Goal: Information Seeking & Learning: Learn about a topic

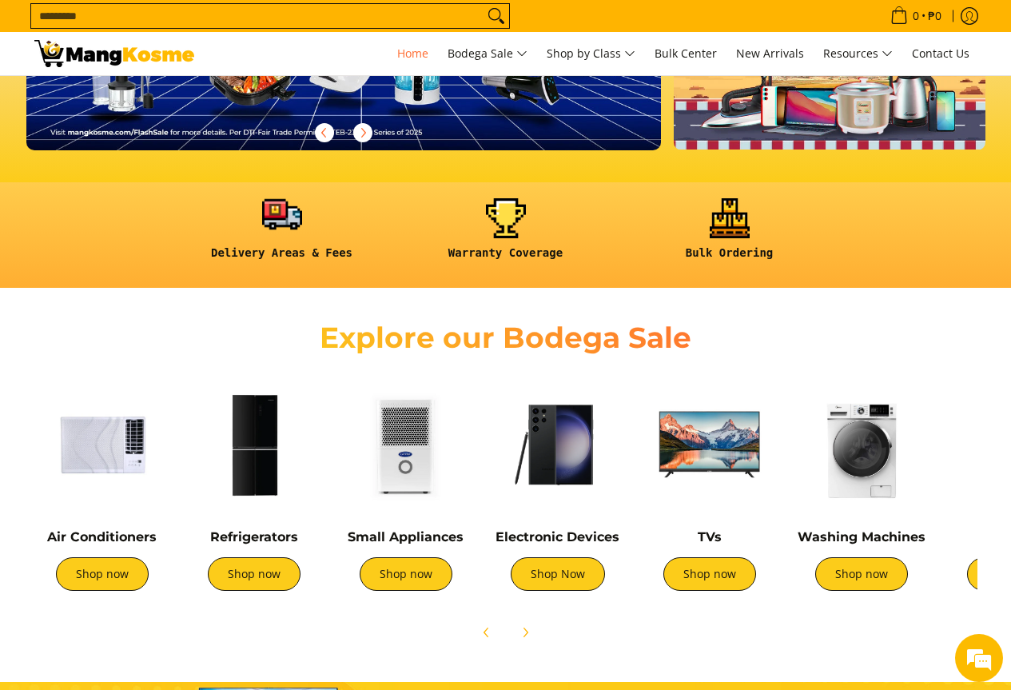
click at [267, 227] on link at bounding box center [282, 235] width 208 height 74
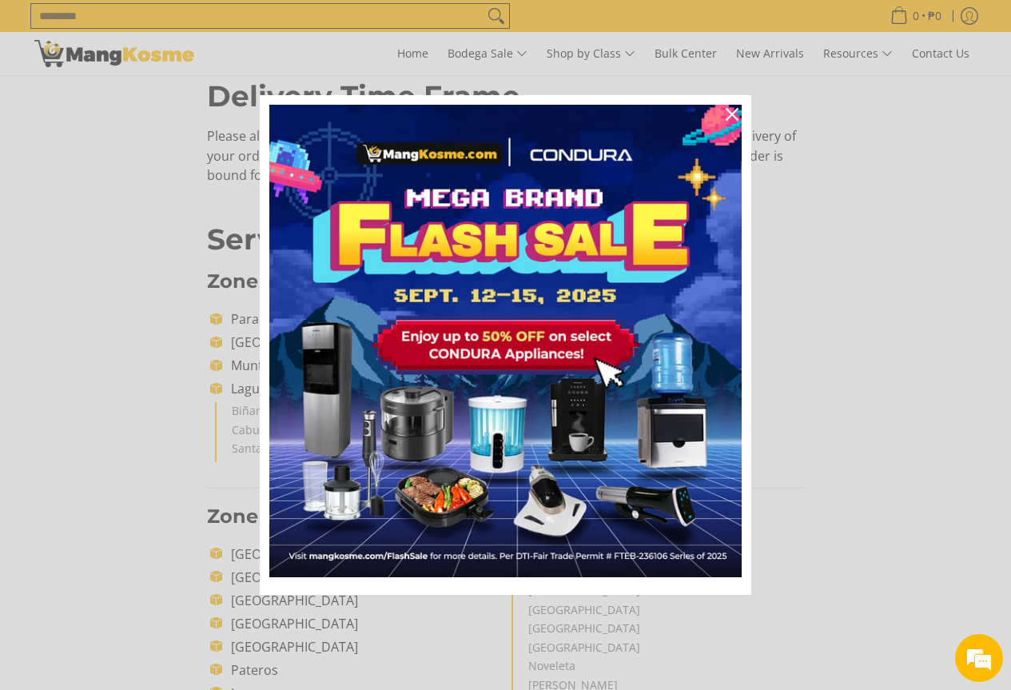
scroll to position [160, 0]
click at [724, 116] on div "Close" at bounding box center [732, 115] width 26 height 26
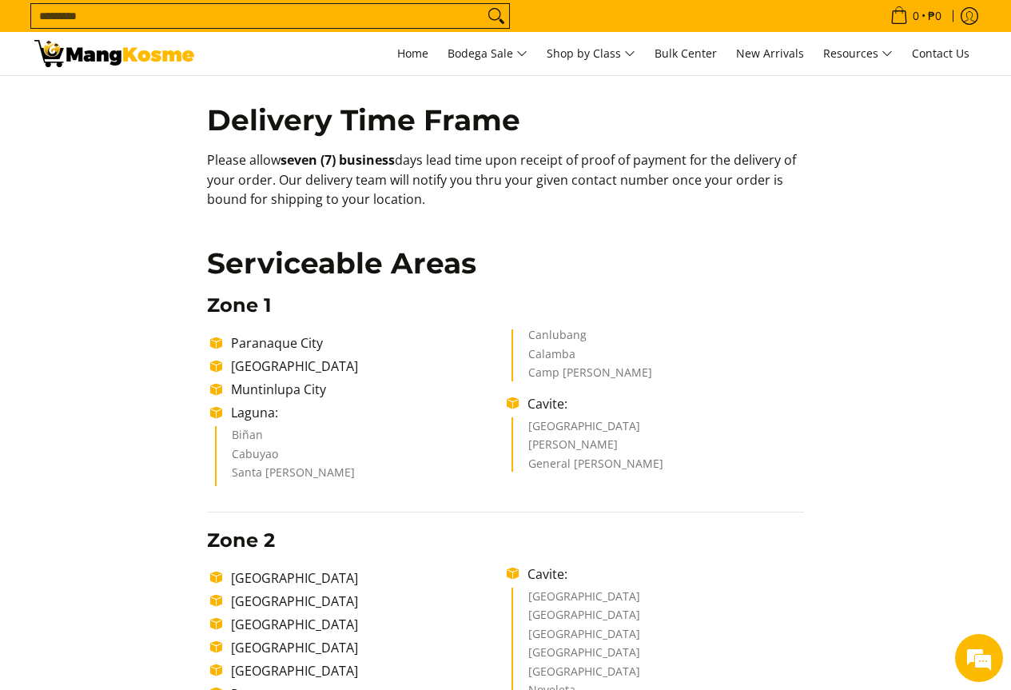
scroll to position [0, 0]
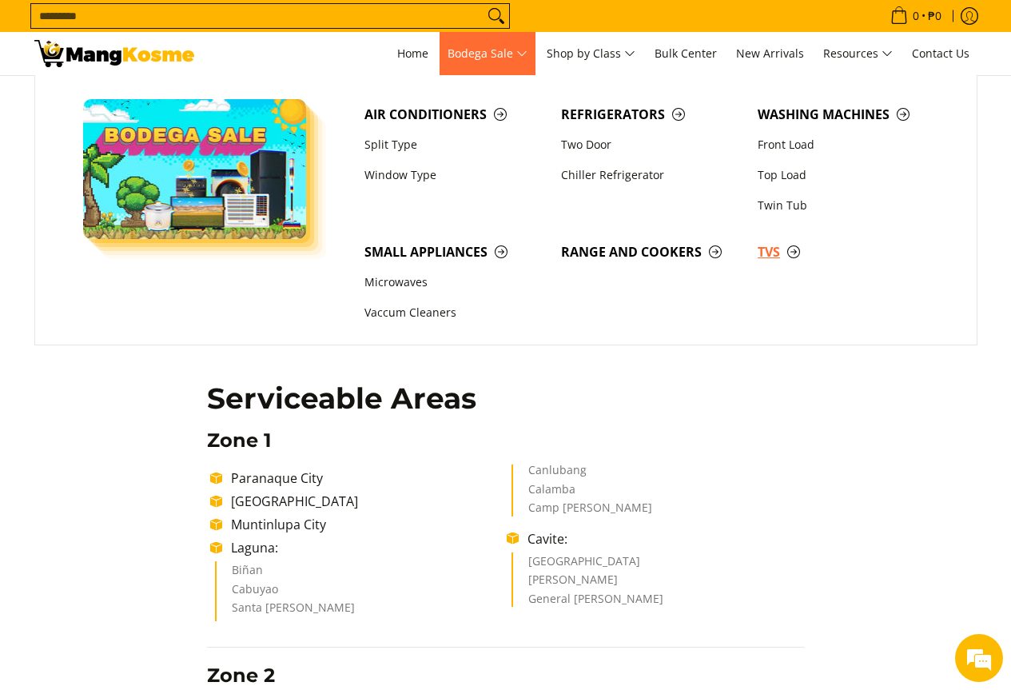
click at [775, 249] on span "TVs" at bounding box center [848, 252] width 181 height 20
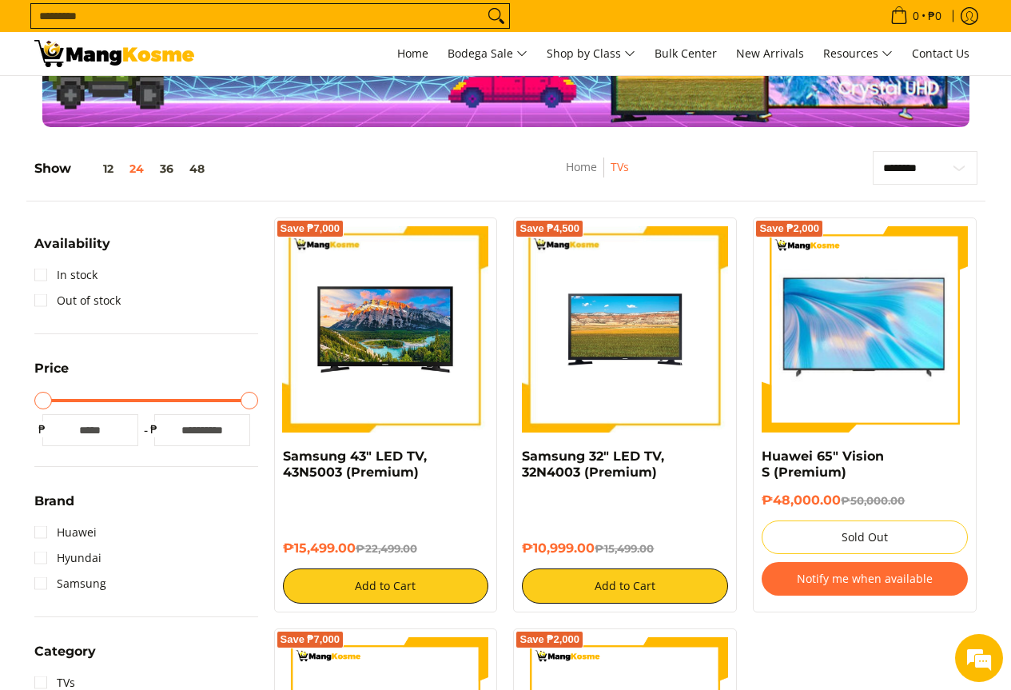
scroll to position [160, 0]
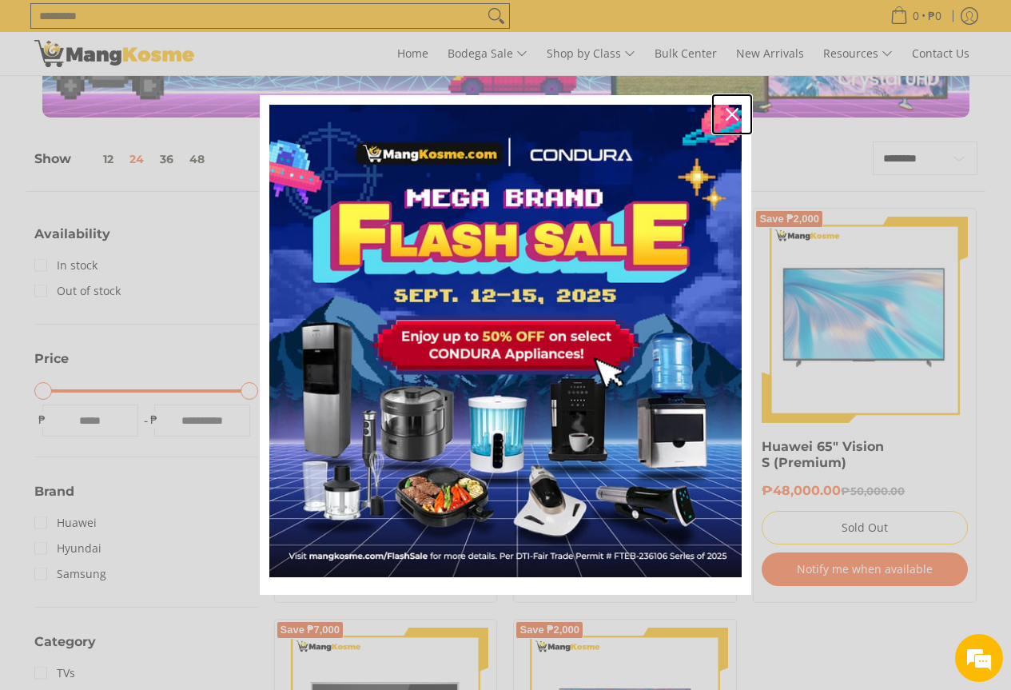
click at [734, 115] on icon "close icon" at bounding box center [732, 114] width 13 height 13
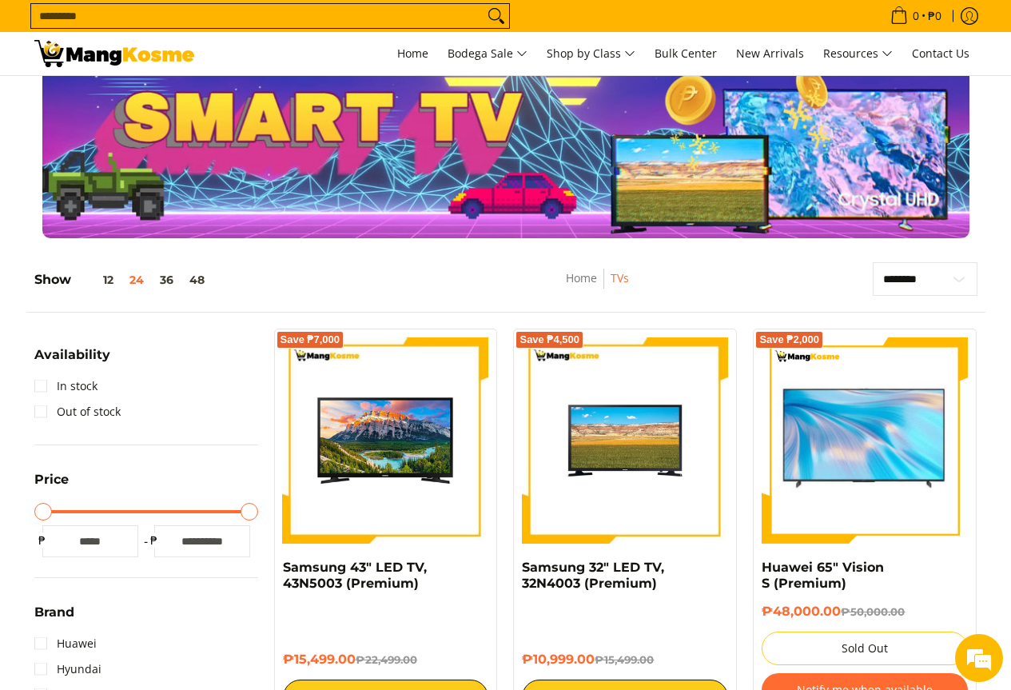
scroll to position [0, 0]
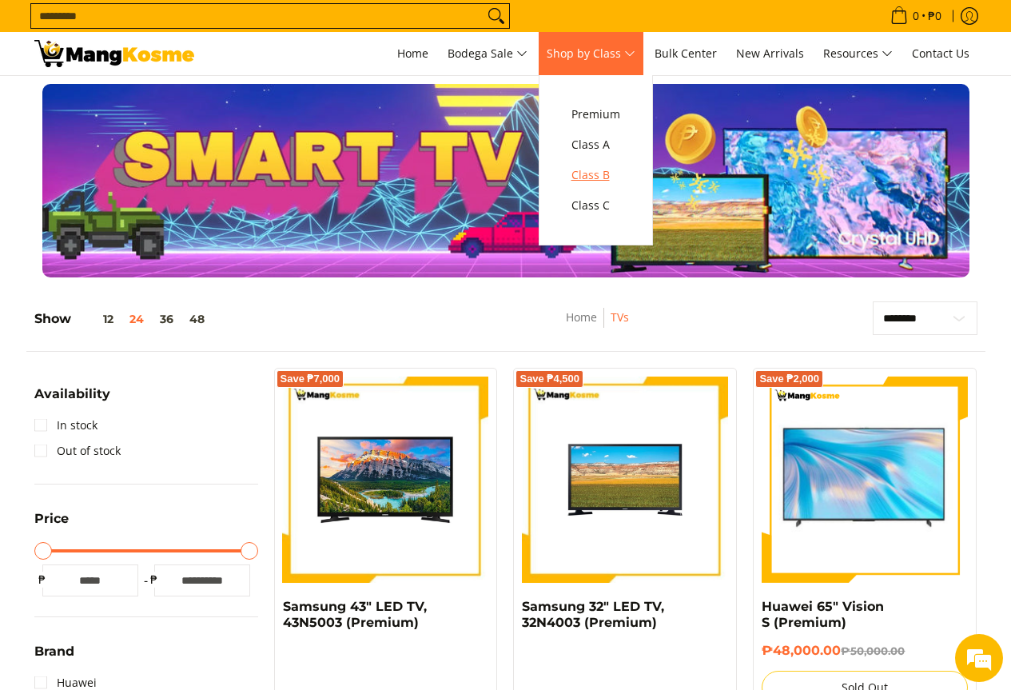
click at [602, 170] on span "Class B" at bounding box center [596, 175] width 49 height 20
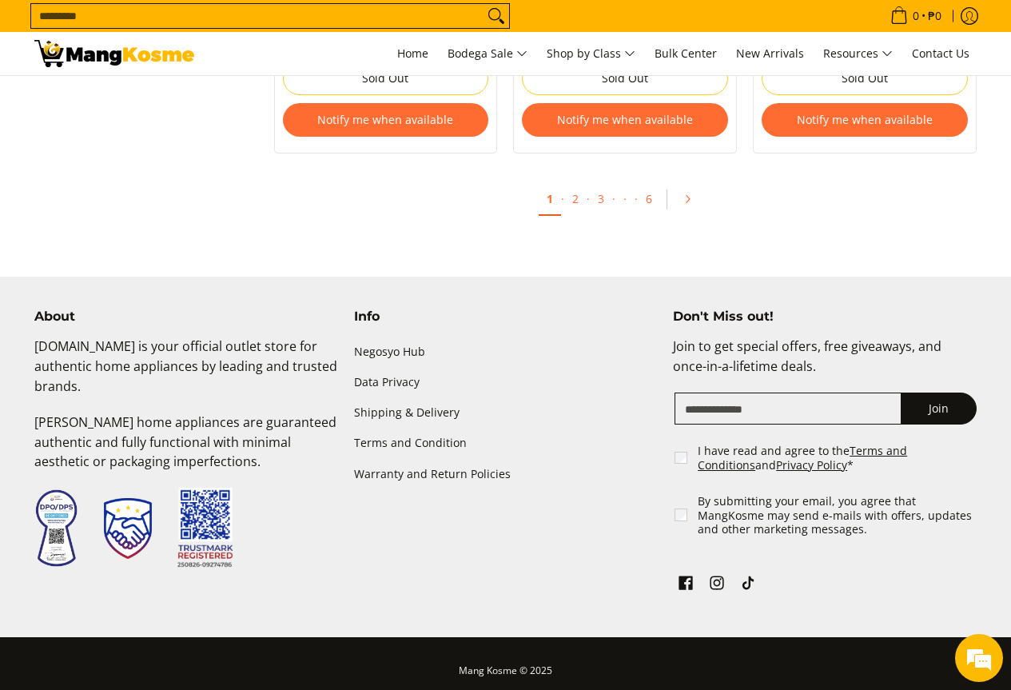
scroll to position [3517, 0]
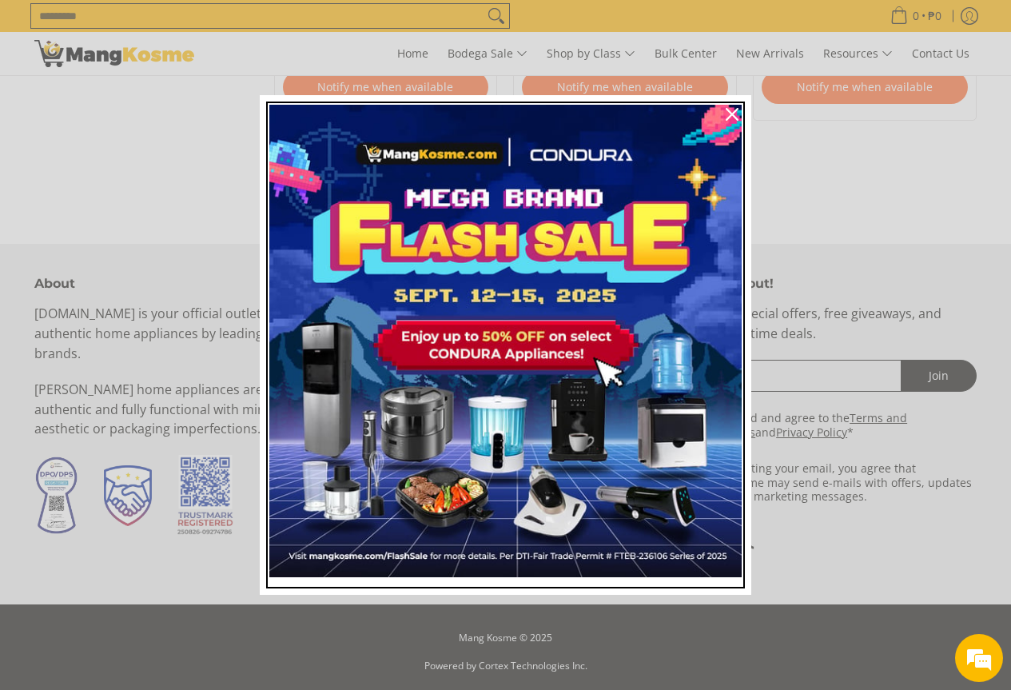
click at [576, 167] on img "Marketing offer form" at bounding box center [505, 341] width 472 height 472
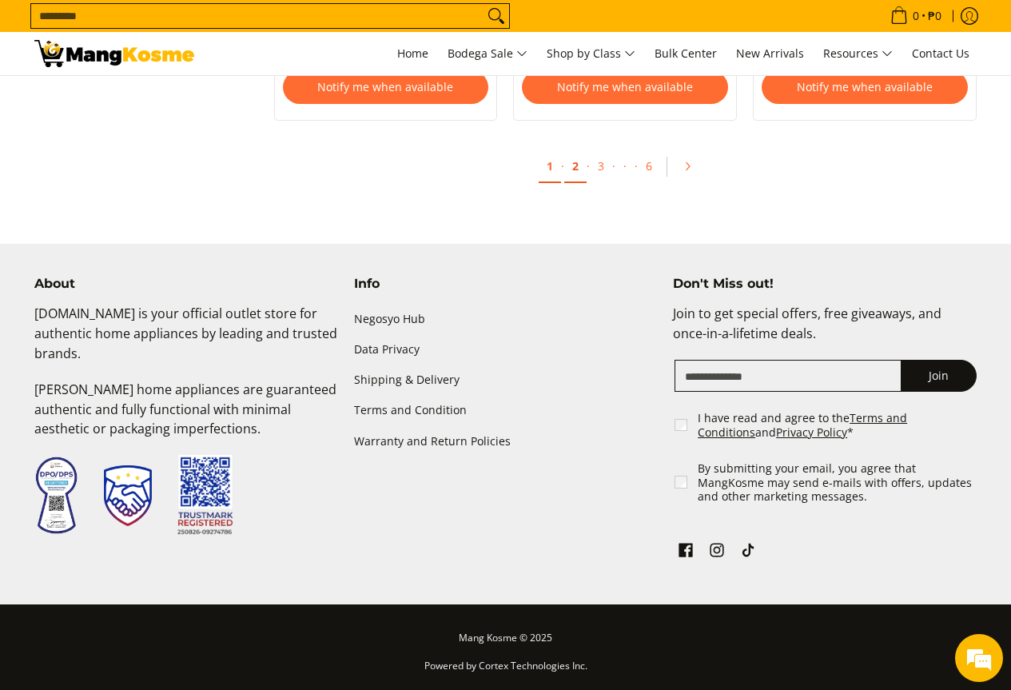
click at [581, 171] on link "2" at bounding box center [575, 166] width 22 height 33
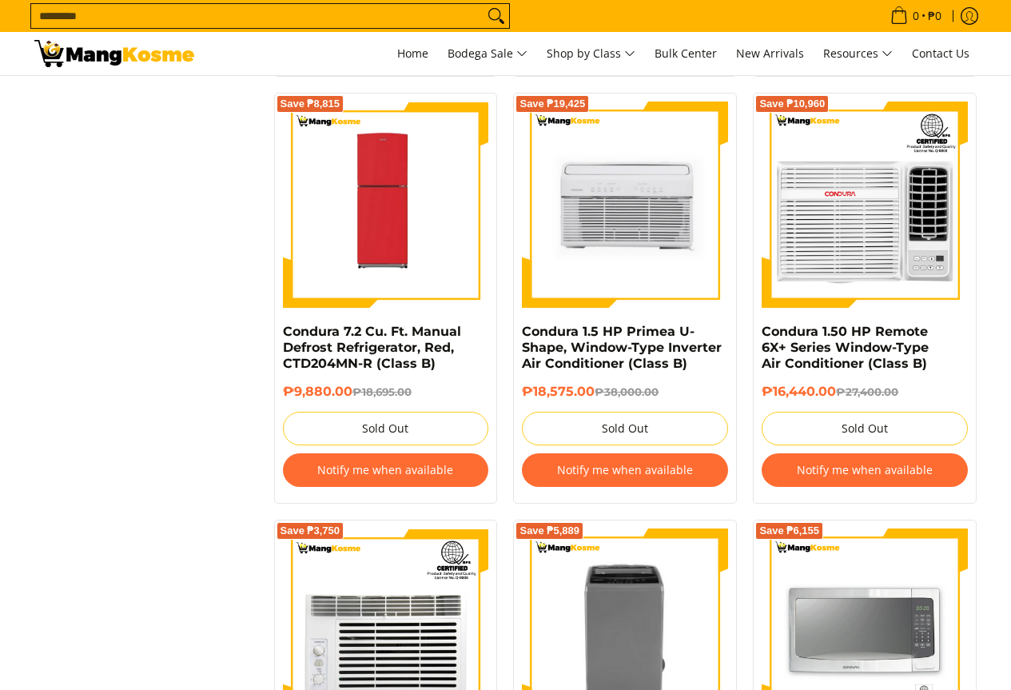
scroll to position [3597, 0]
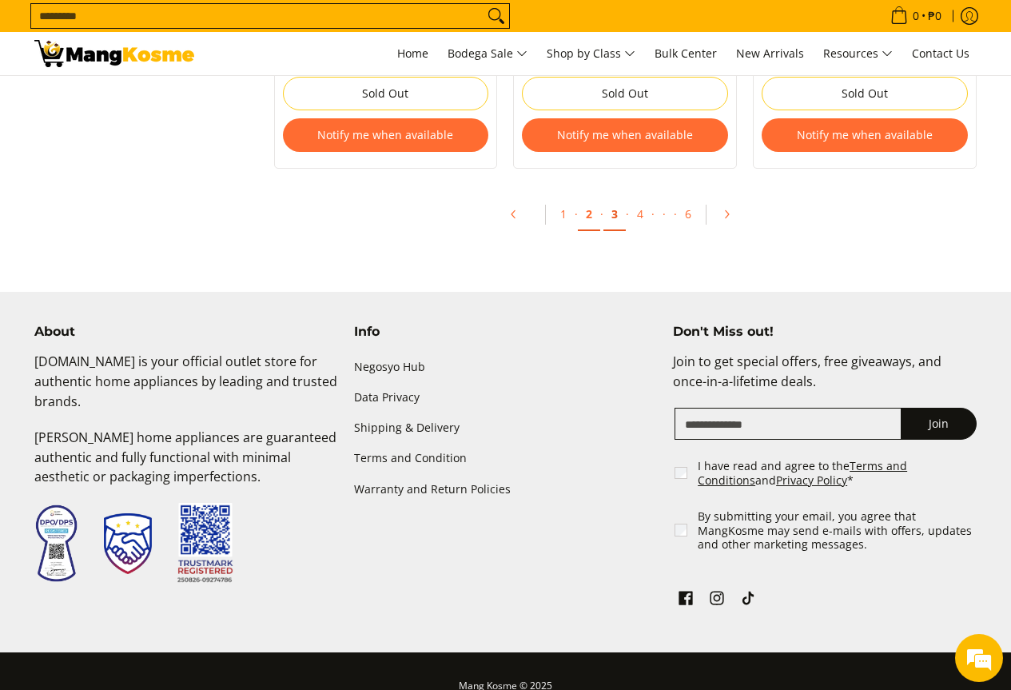
click at [614, 211] on link "3" at bounding box center [615, 214] width 22 height 33
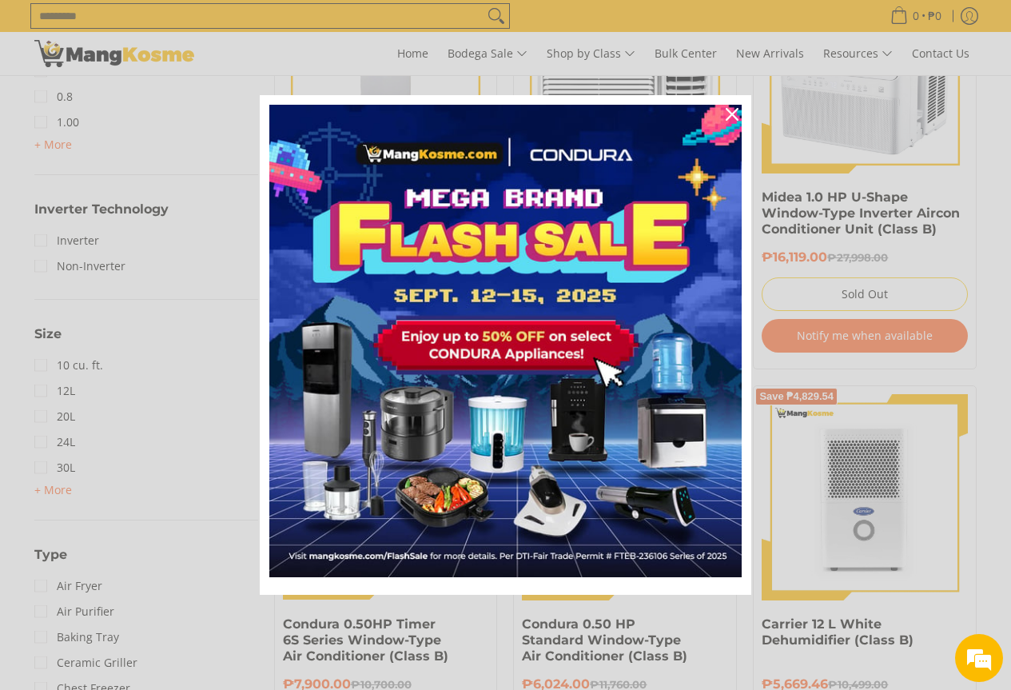
scroll to position [1359, 0]
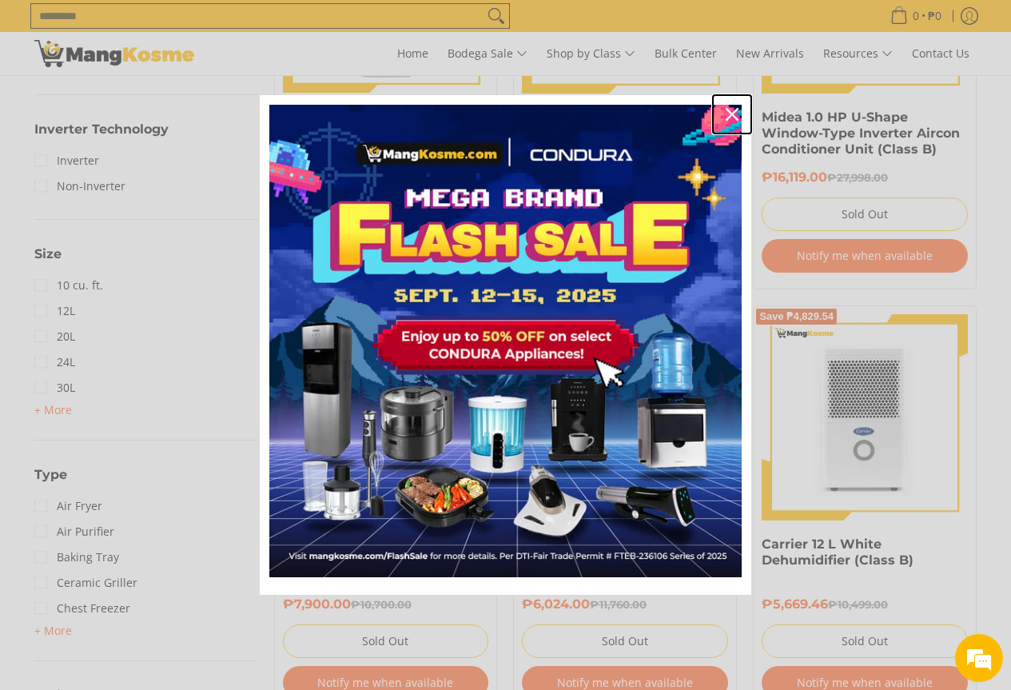
click at [732, 108] on icon "close icon" at bounding box center [732, 114] width 13 height 13
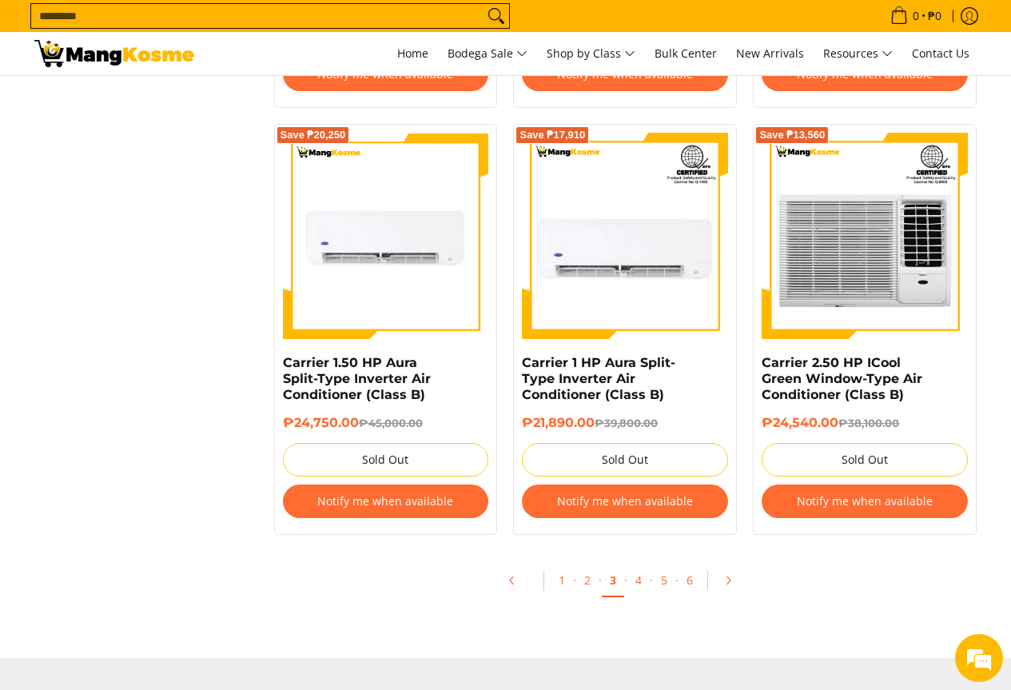
scroll to position [3277, 0]
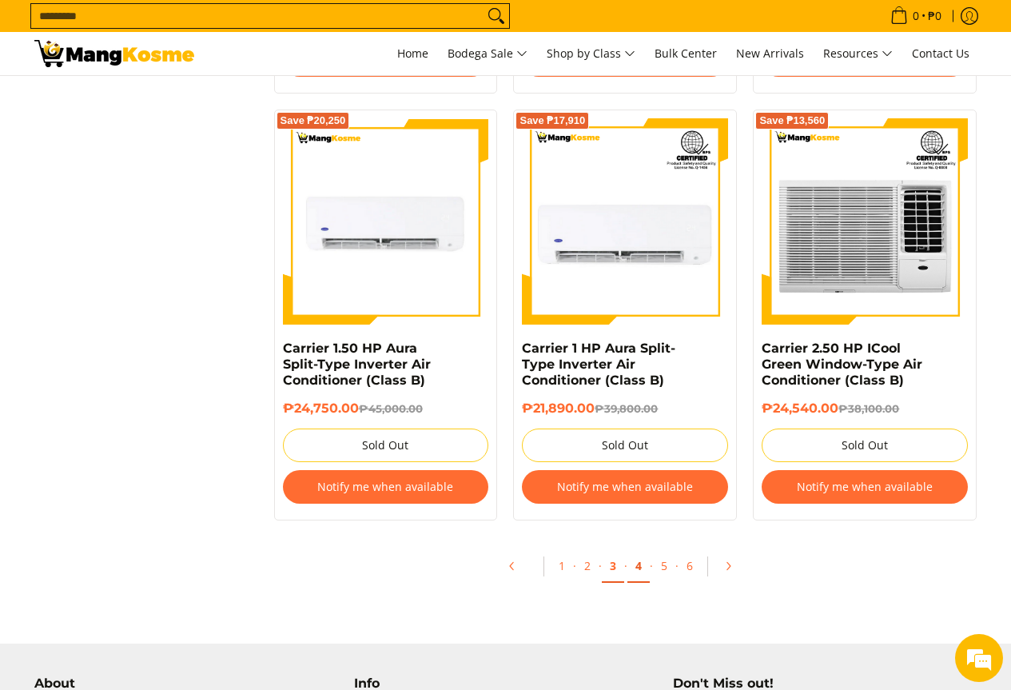
click at [642, 554] on link "4" at bounding box center [638, 566] width 22 height 33
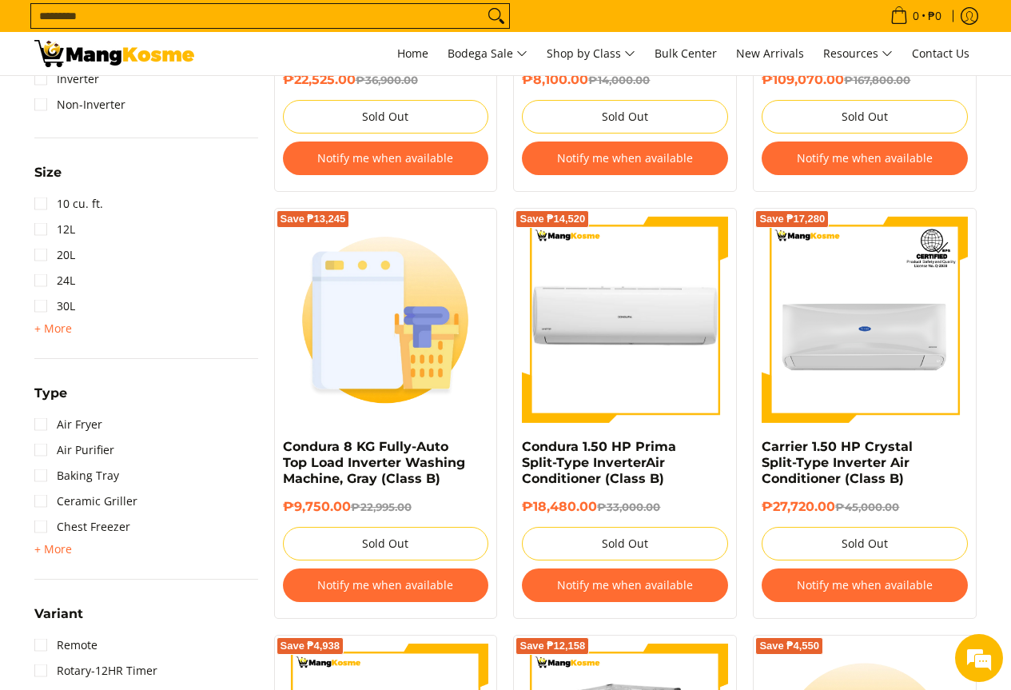
scroll to position [1519, 0]
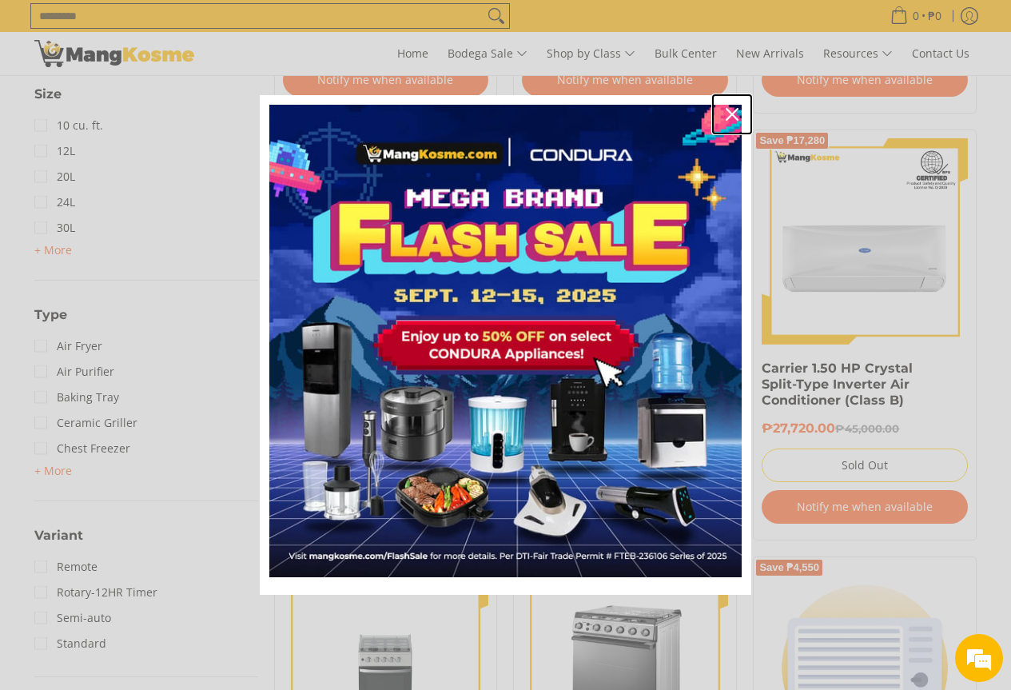
click at [734, 112] on icon "close icon" at bounding box center [732, 114] width 13 height 13
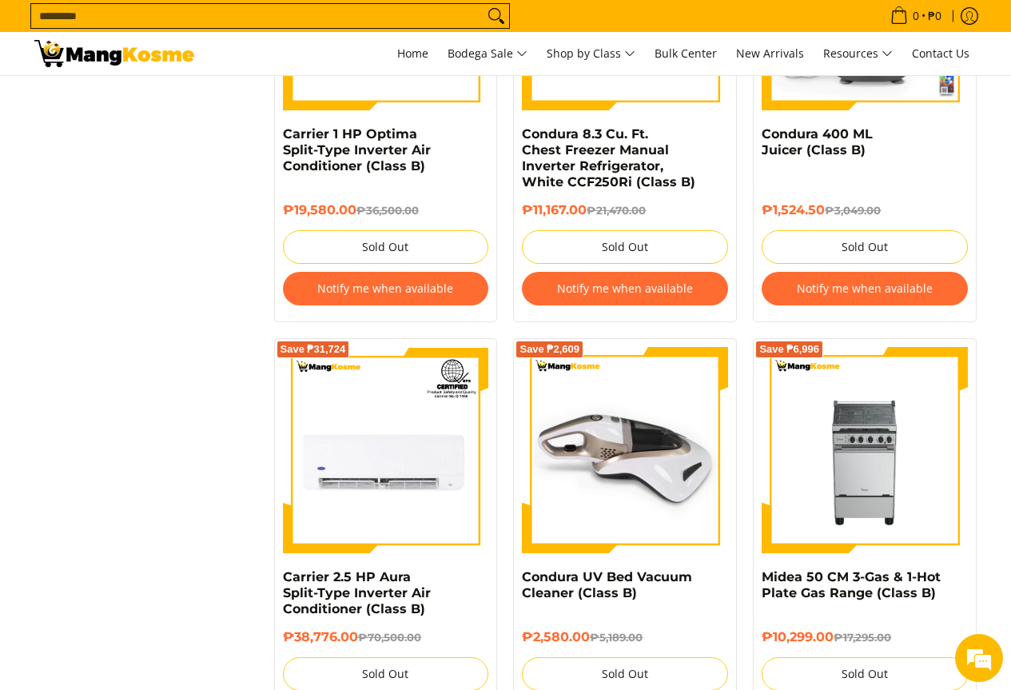
scroll to position [3357, 0]
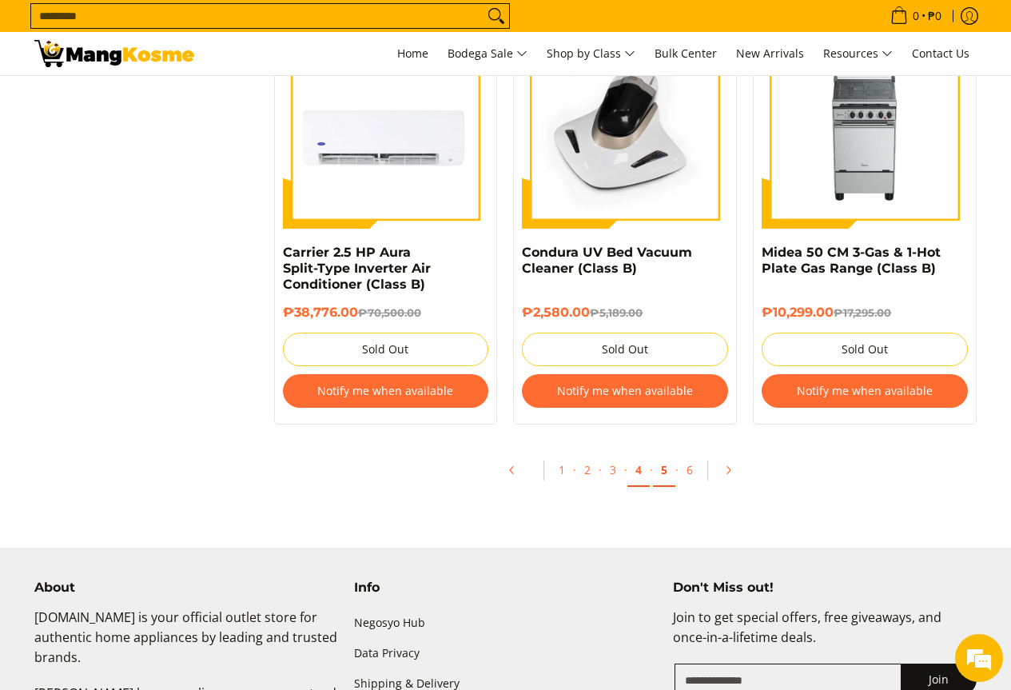
click at [662, 472] on link "5" at bounding box center [664, 470] width 22 height 33
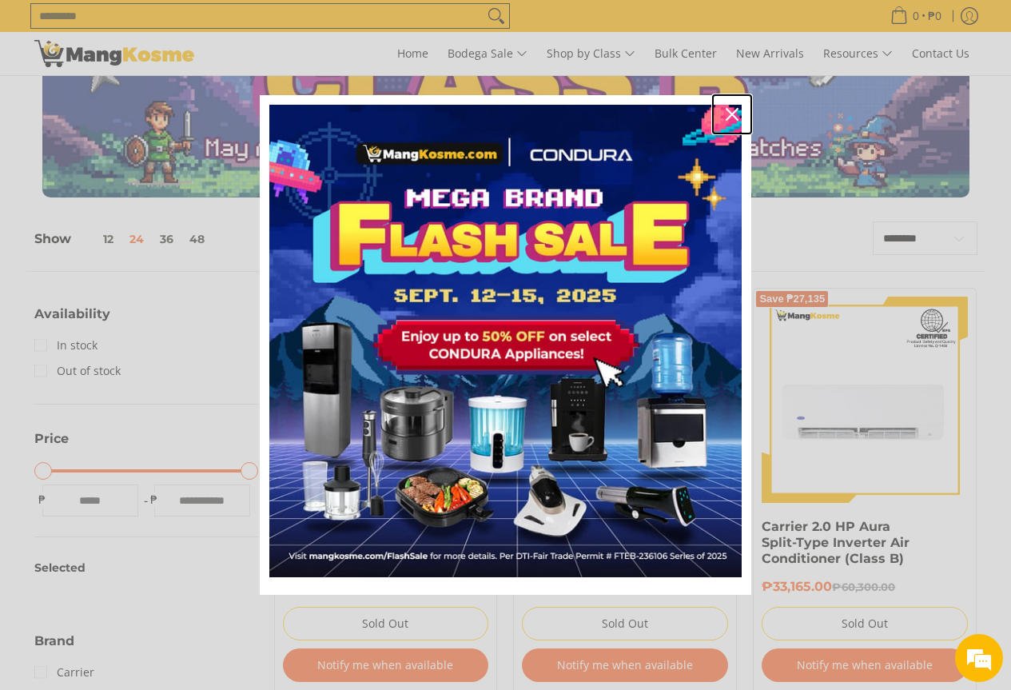
click at [731, 114] on icon "close icon" at bounding box center [732, 114] width 13 height 13
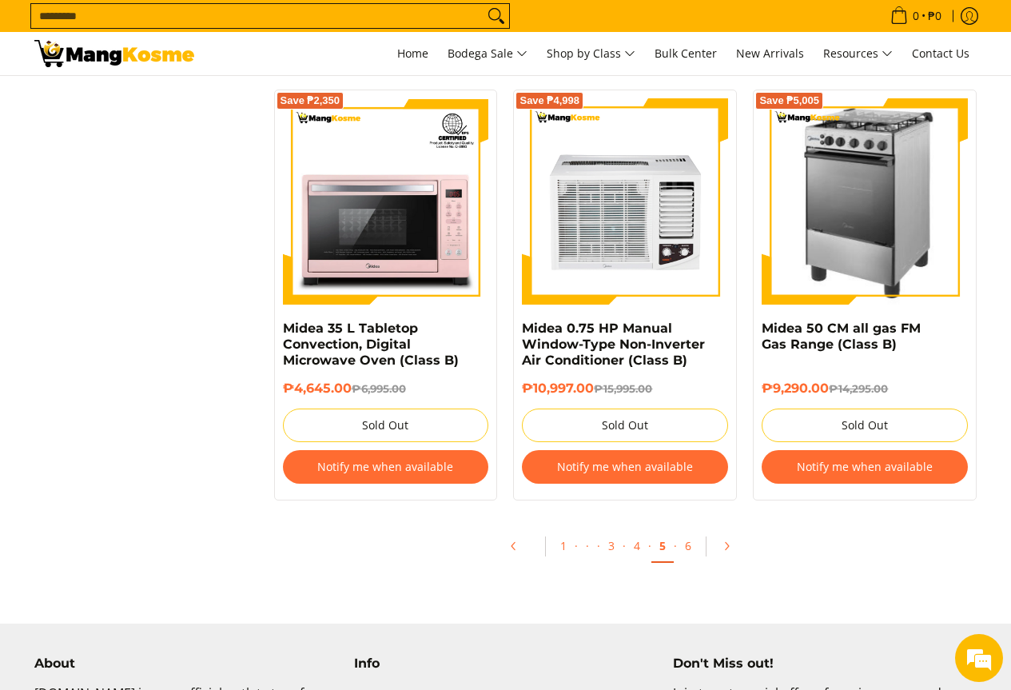
scroll to position [3277, 0]
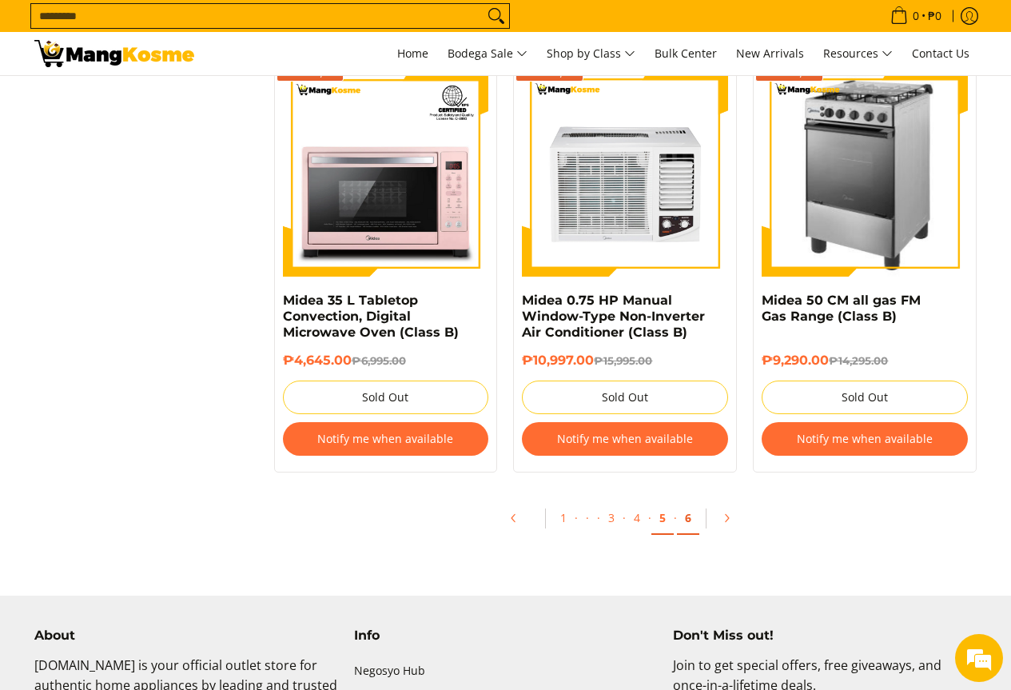
click at [693, 520] on link "6" at bounding box center [688, 518] width 22 height 33
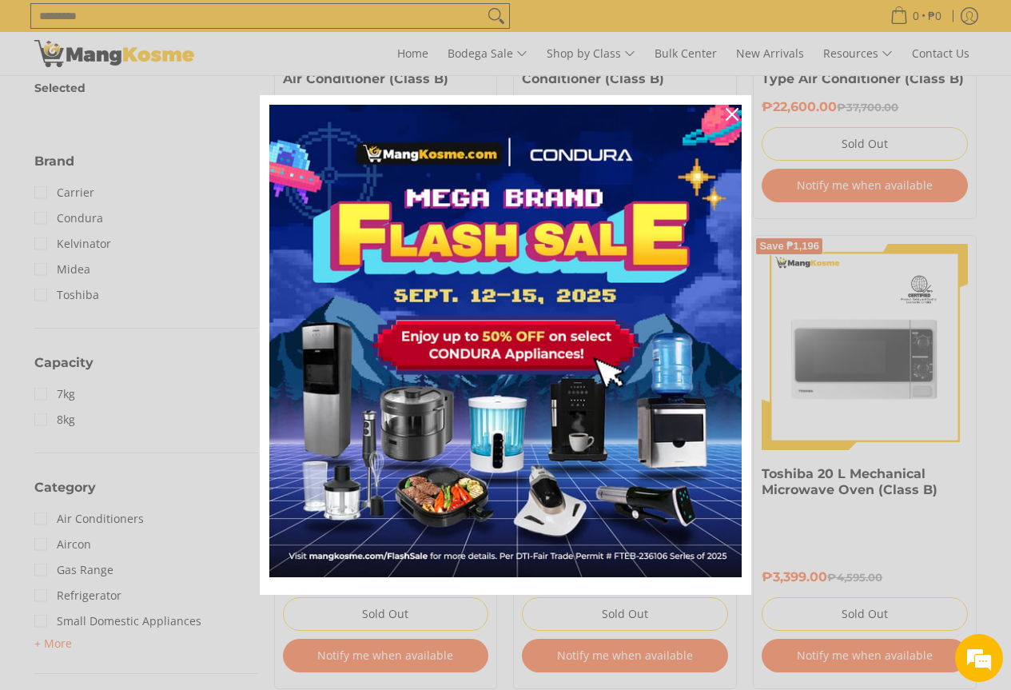
scroll to position [719, 0]
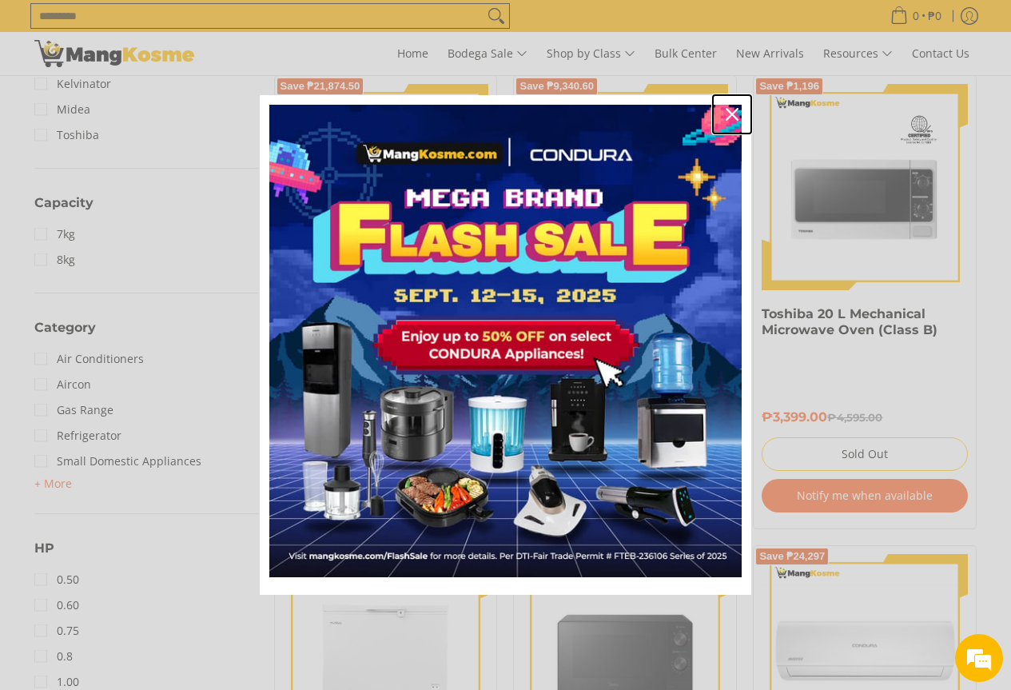
click at [731, 114] on icon "close icon" at bounding box center [732, 114] width 13 height 13
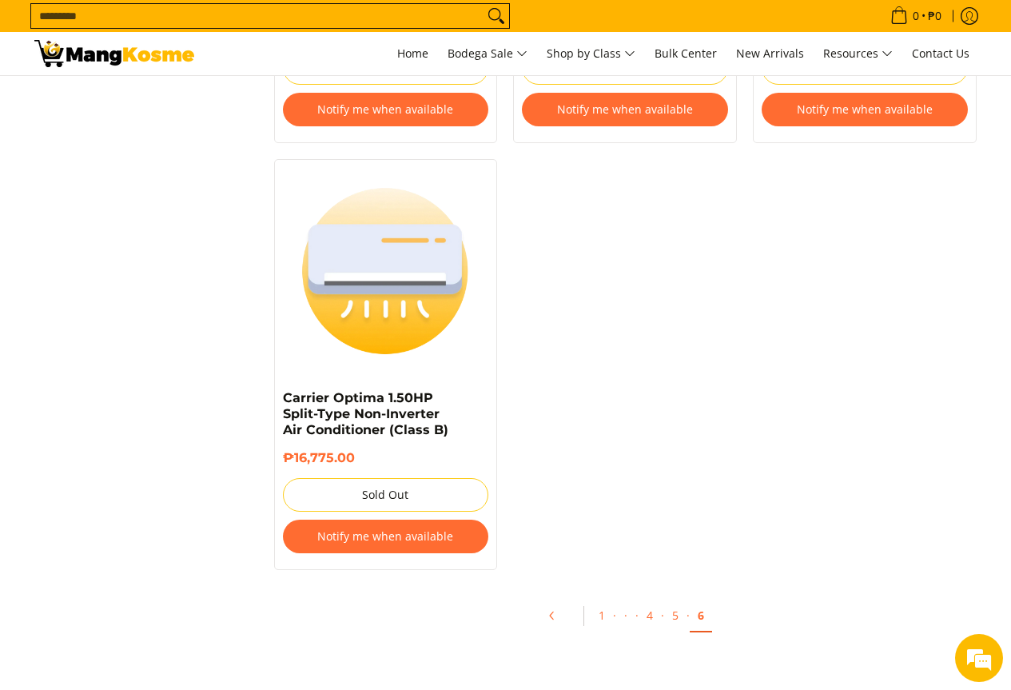
scroll to position [3277, 0]
